Goal: Transaction & Acquisition: Purchase product/service

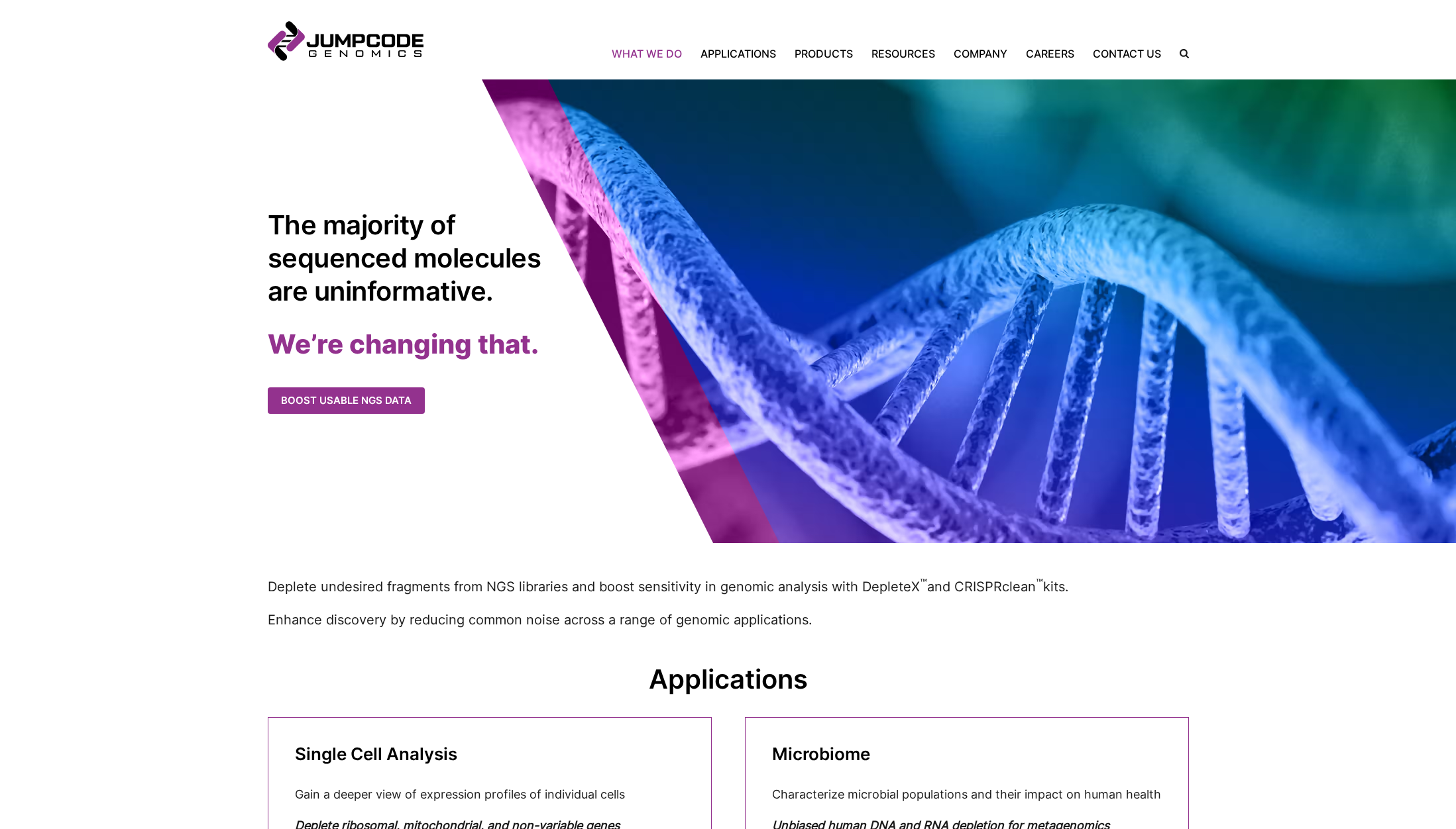
click at [643, 54] on link "What We Do" at bounding box center [651, 54] width 79 height 16
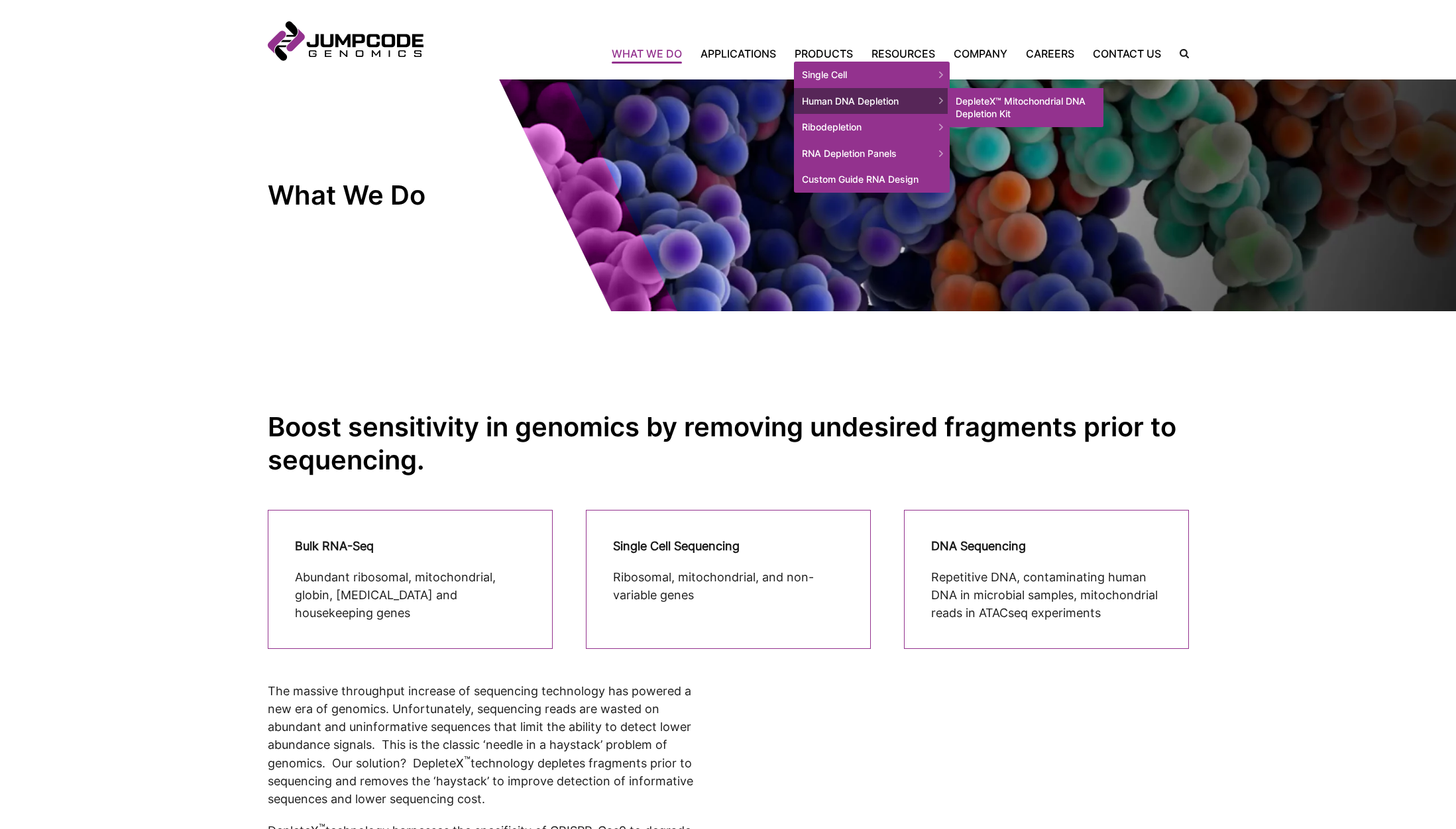
click at [985, 101] on link "DepleteX™ Mitochondrial DNA Depletion Kit" at bounding box center [1025, 107] width 156 height 39
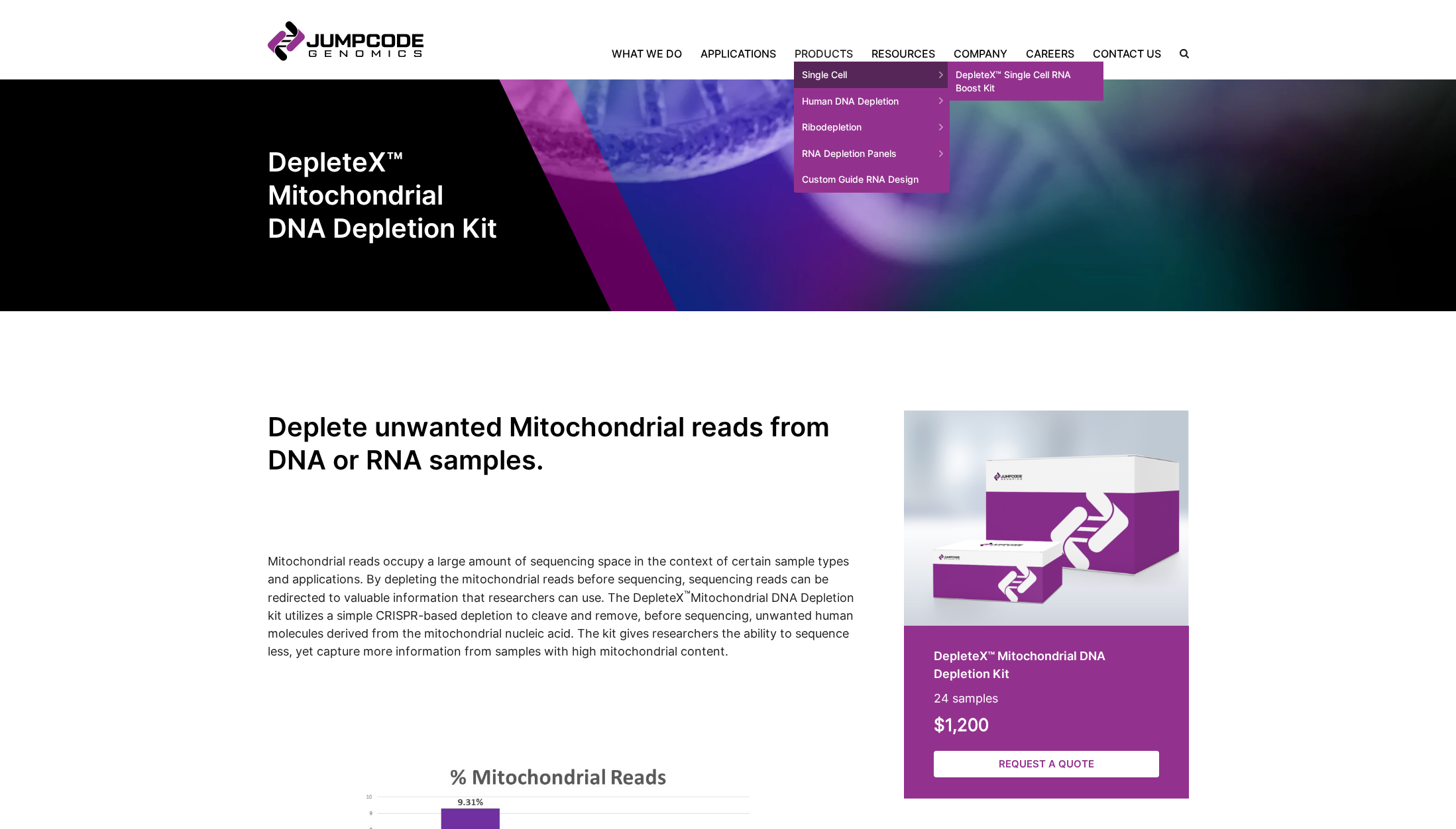
click at [982, 77] on link "DepleteX™ Single Cell RNA Boost Kit" at bounding box center [1025, 80] width 156 height 39
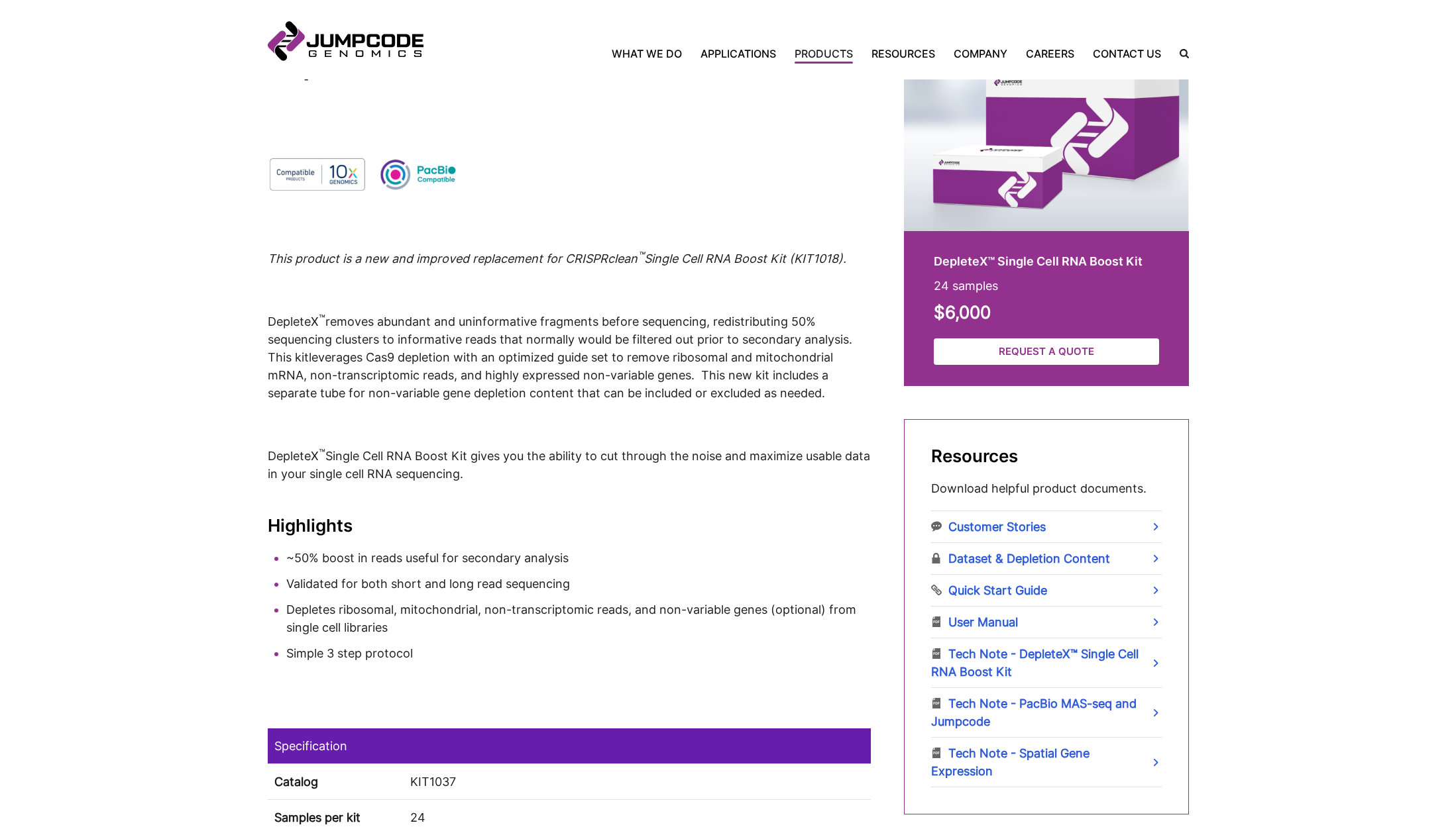
scroll to position [370, 0]
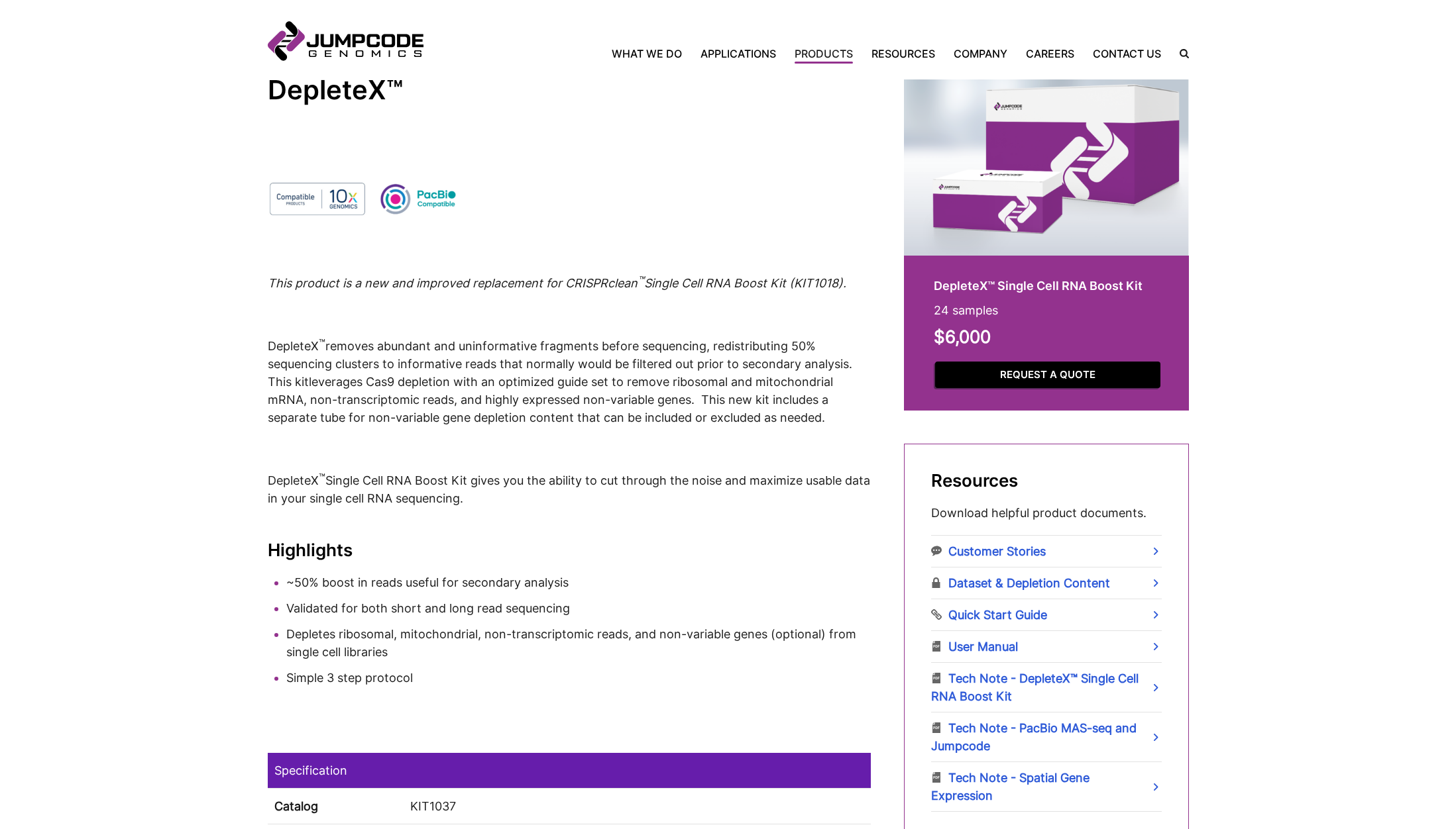
click at [1013, 376] on link "Request a Quote" at bounding box center [1048, 375] width 225 height 27
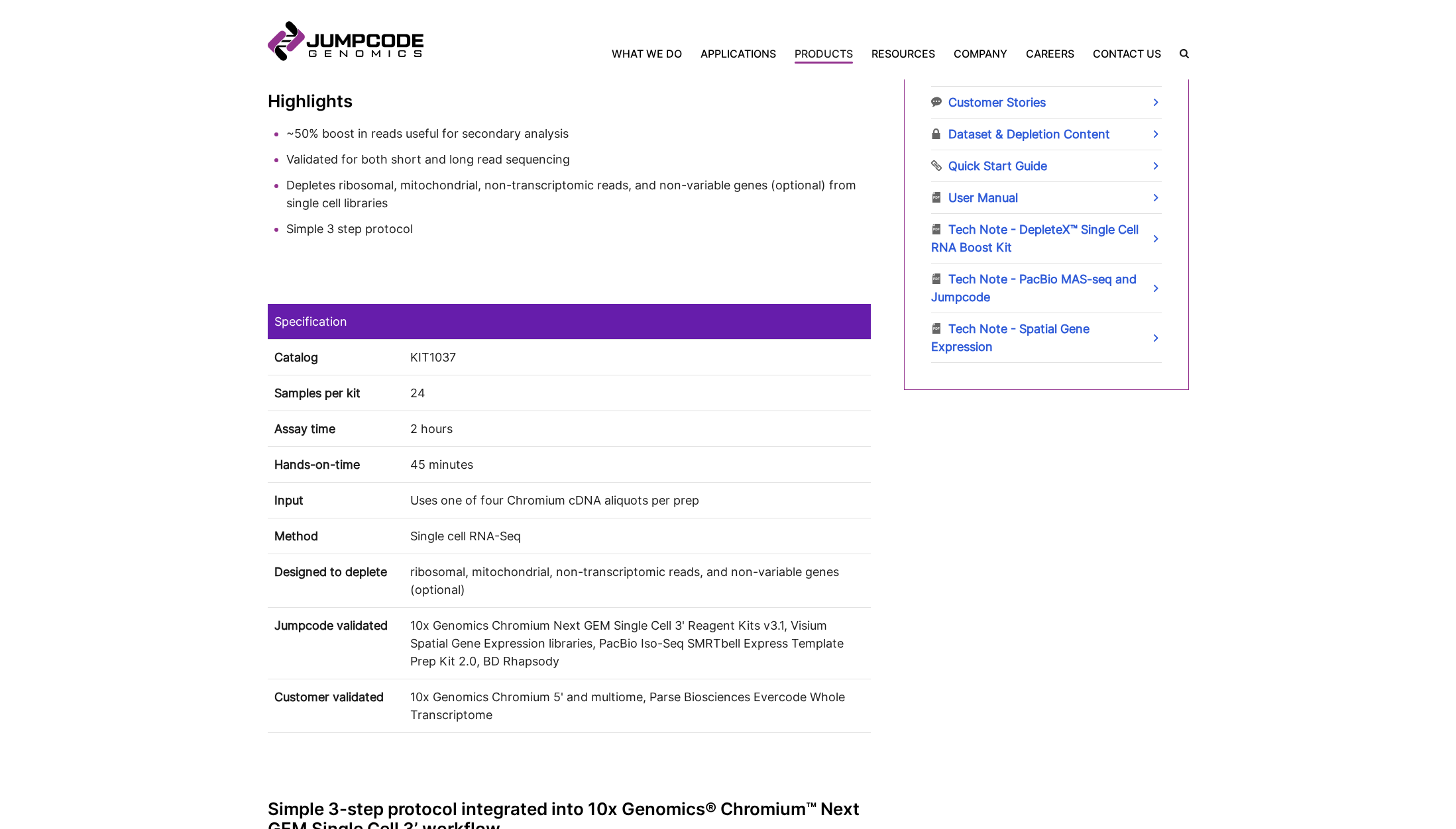
scroll to position [821, 0]
